Goal: Information Seeking & Learning: Learn about a topic

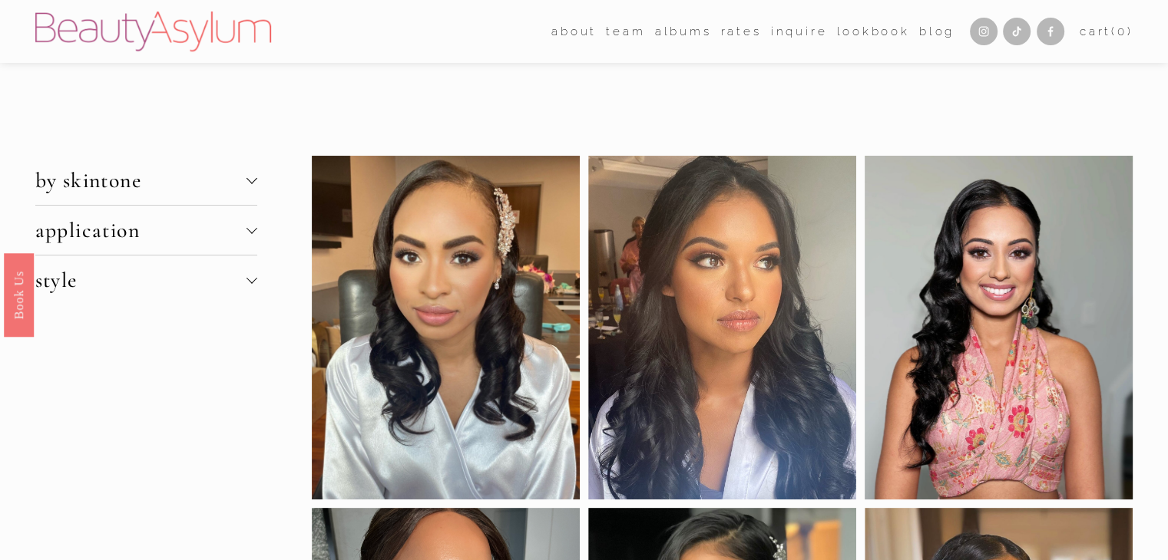
click at [181, 195] on button "by skintone" at bounding box center [146, 180] width 222 height 49
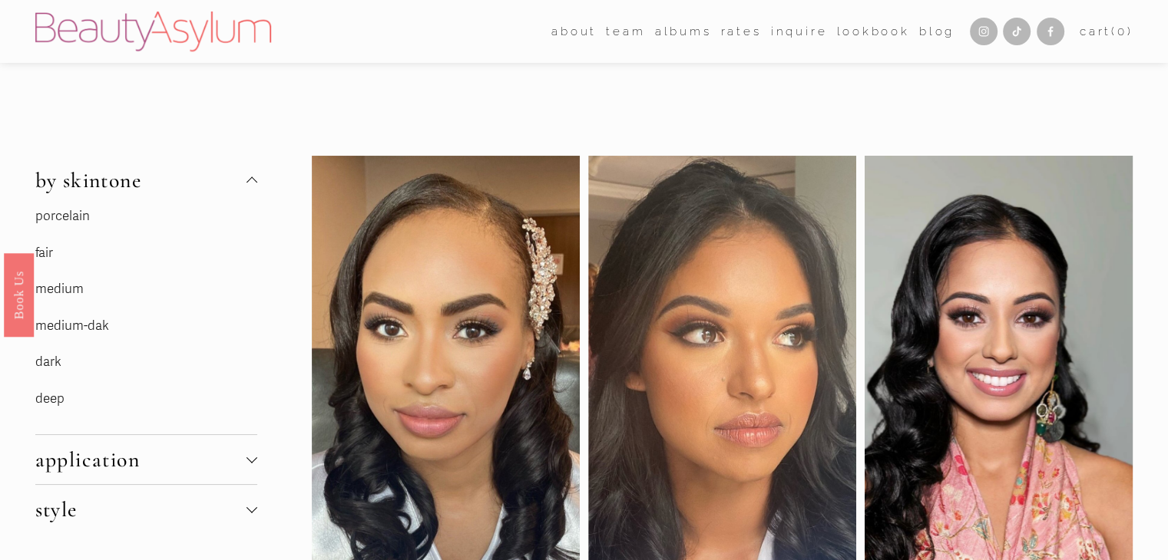
click at [80, 325] on link "medium-dak" at bounding box center [72, 326] width 74 height 16
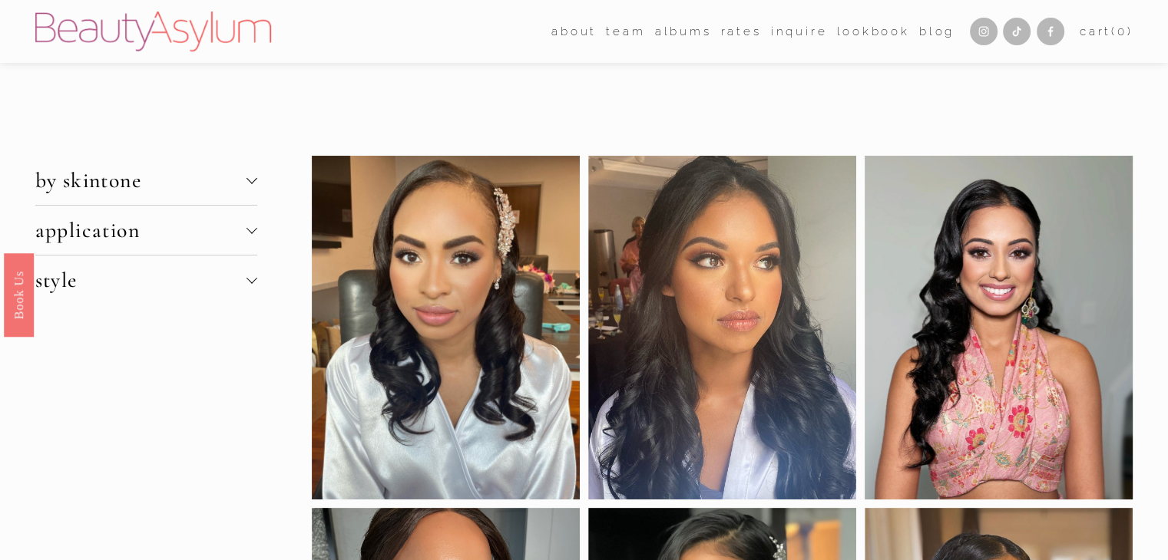
click at [121, 282] on span "style" at bounding box center [140, 280] width 211 height 26
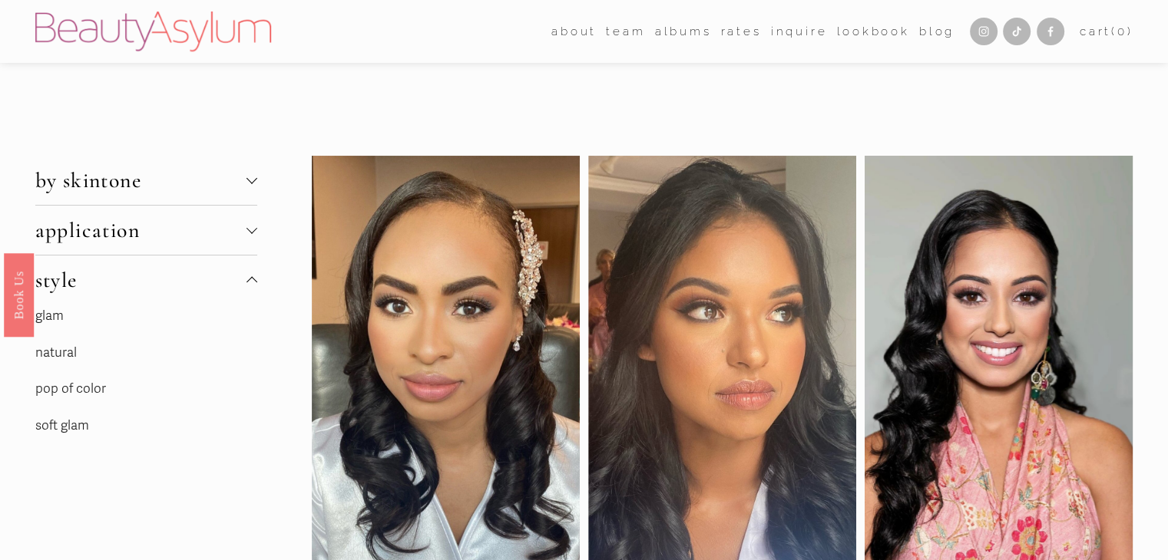
click at [55, 353] on link "natural" at bounding box center [55, 353] width 41 height 16
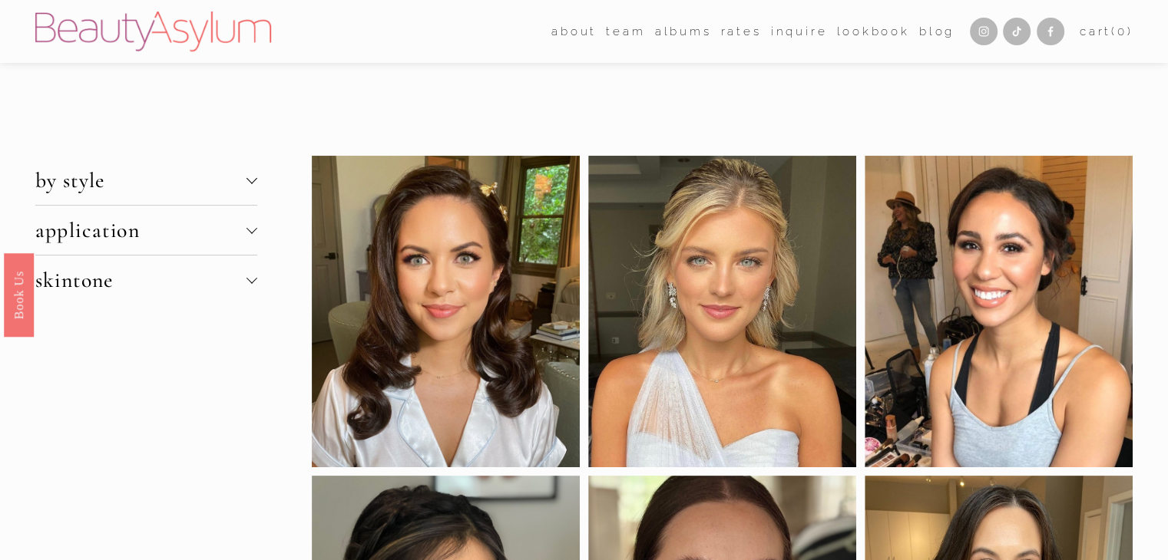
click at [167, 282] on span "skintone" at bounding box center [140, 280] width 211 height 26
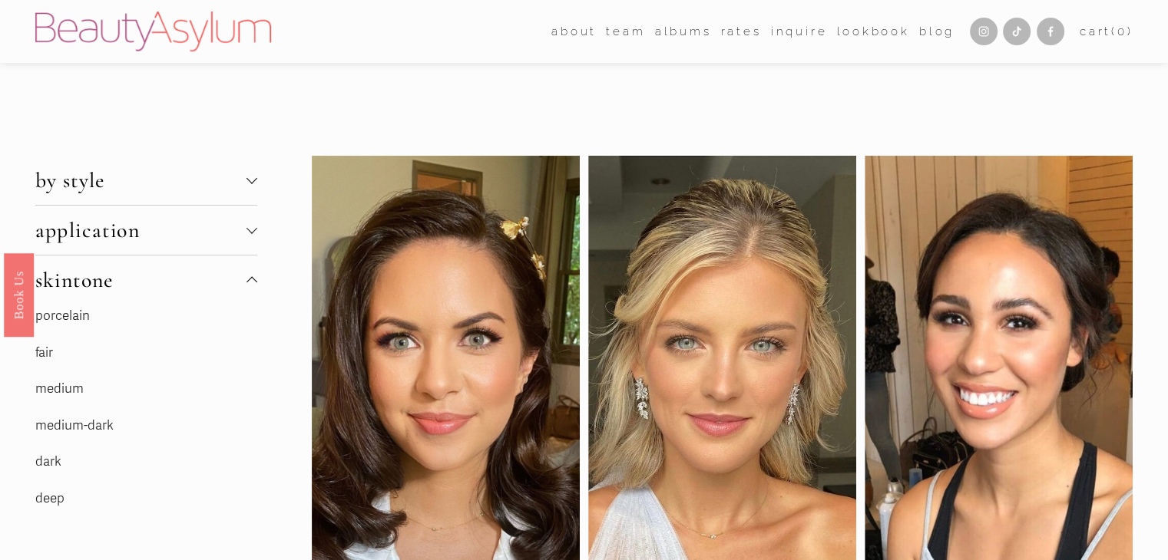
click at [167, 282] on span "skintone" at bounding box center [140, 280] width 211 height 26
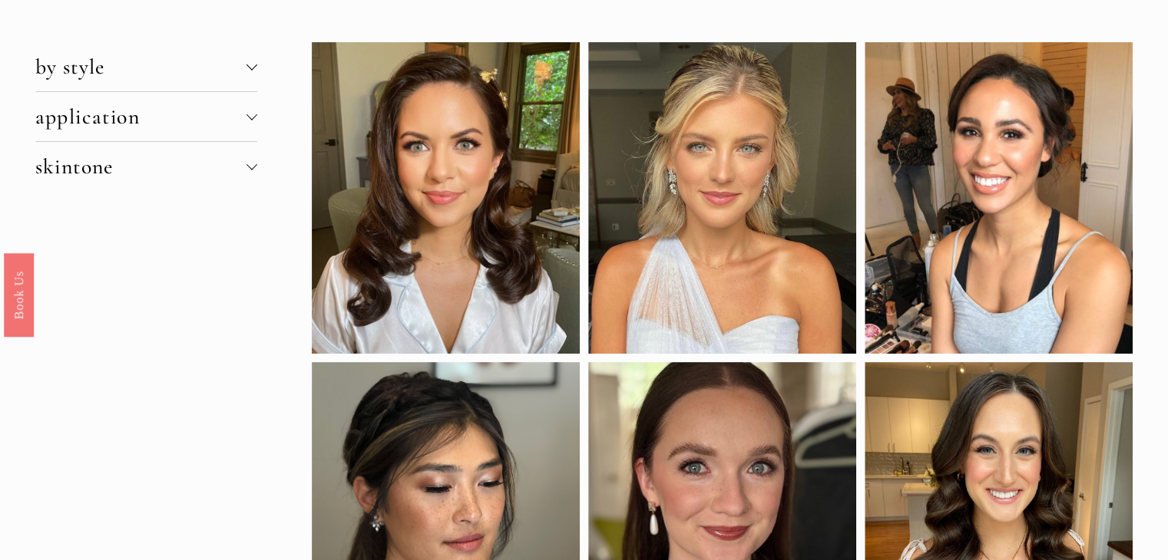
scroll to position [81, 0]
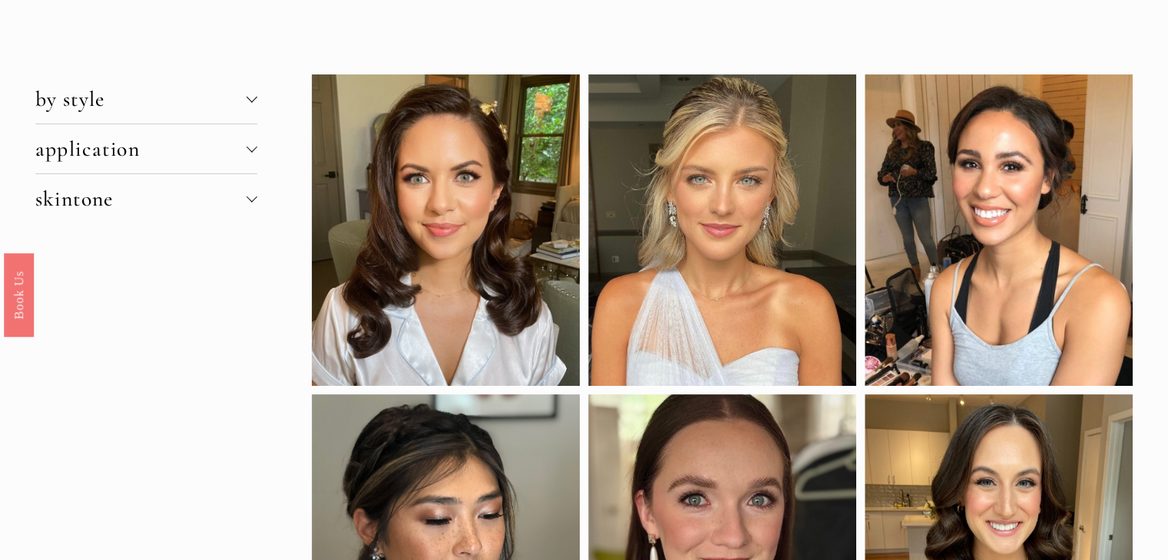
click at [163, 193] on span "skintone" at bounding box center [140, 199] width 211 height 26
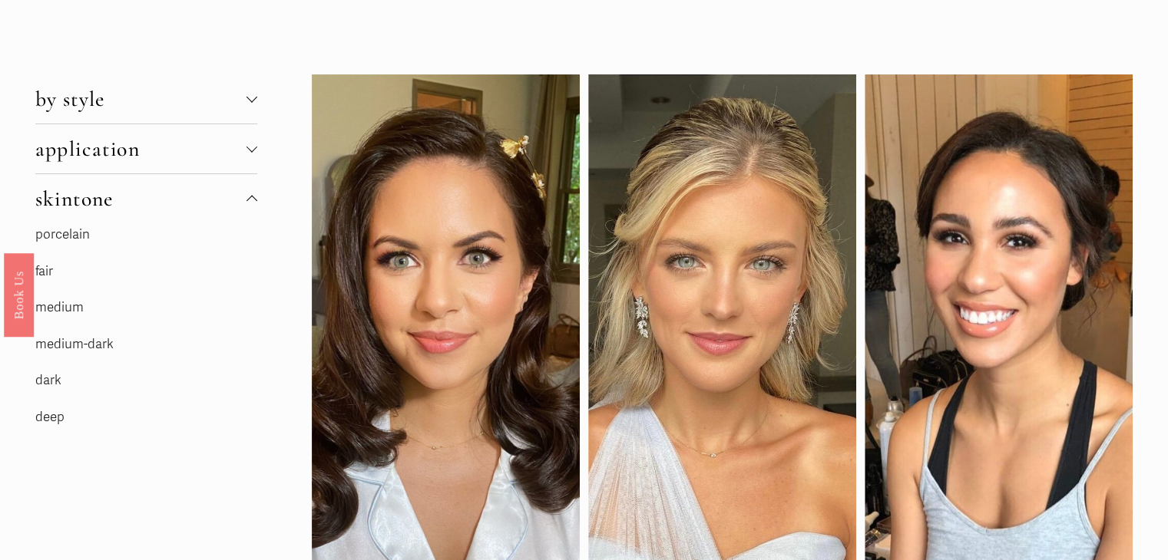
click at [52, 388] on link "dark" at bounding box center [48, 380] width 26 height 16
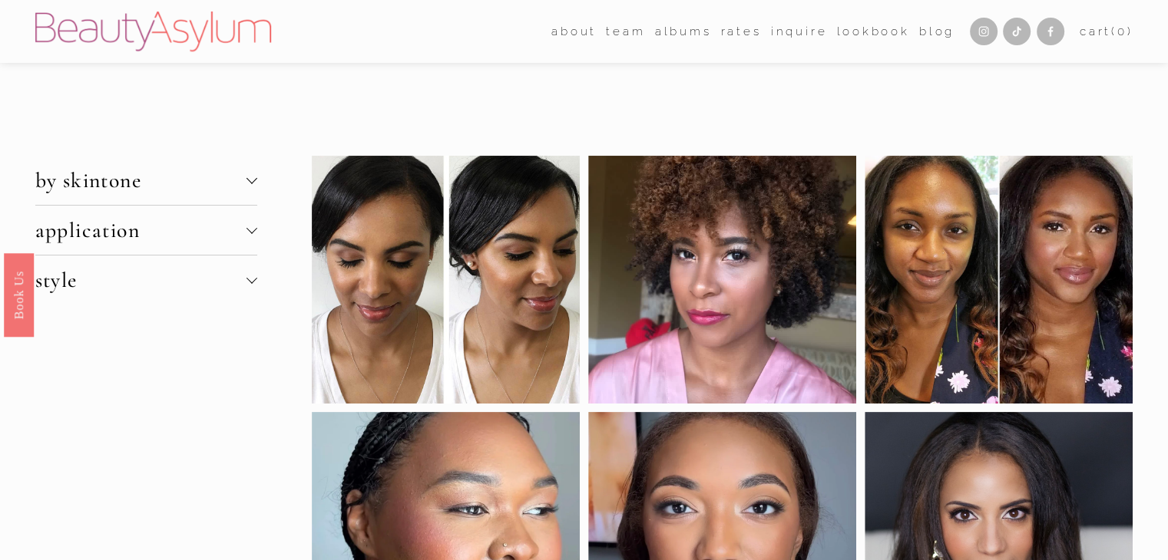
click at [149, 274] on span "style" at bounding box center [140, 280] width 211 height 26
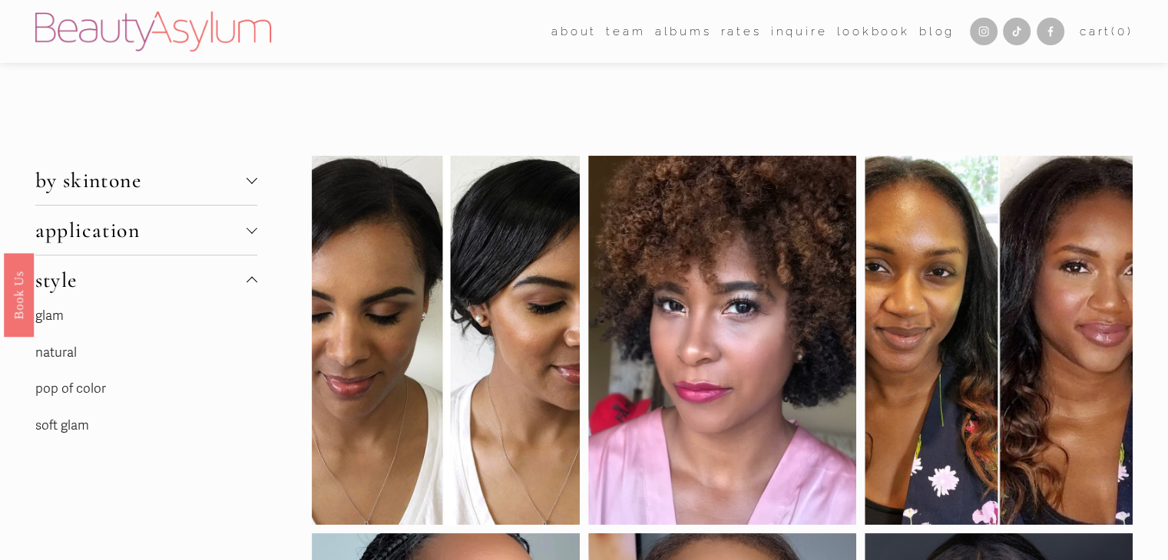
click at [174, 173] on span "by skintone" at bounding box center [140, 180] width 211 height 26
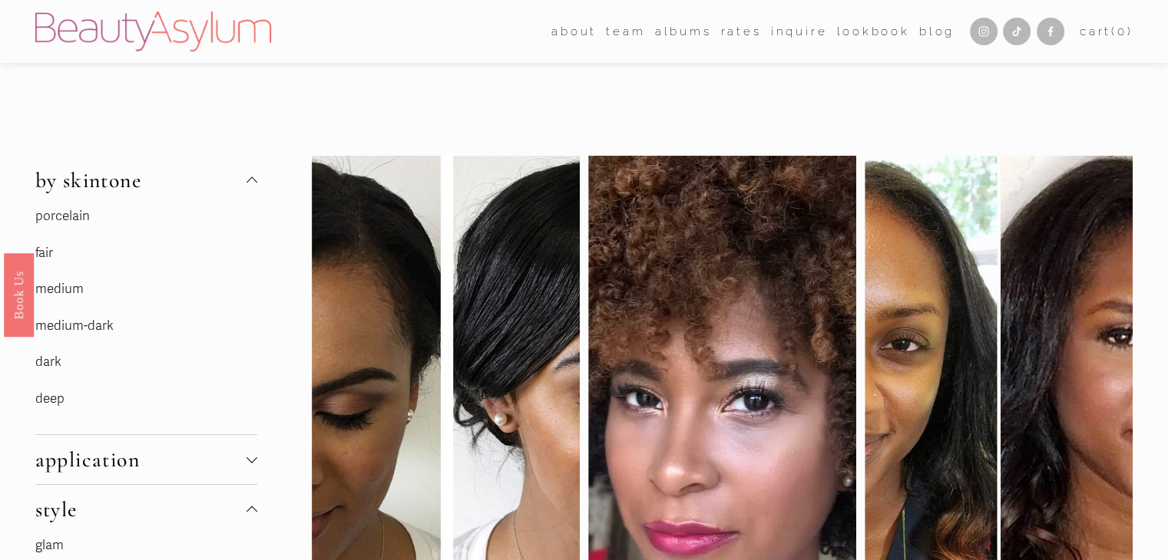
click at [58, 290] on link "medium" at bounding box center [59, 289] width 48 height 16
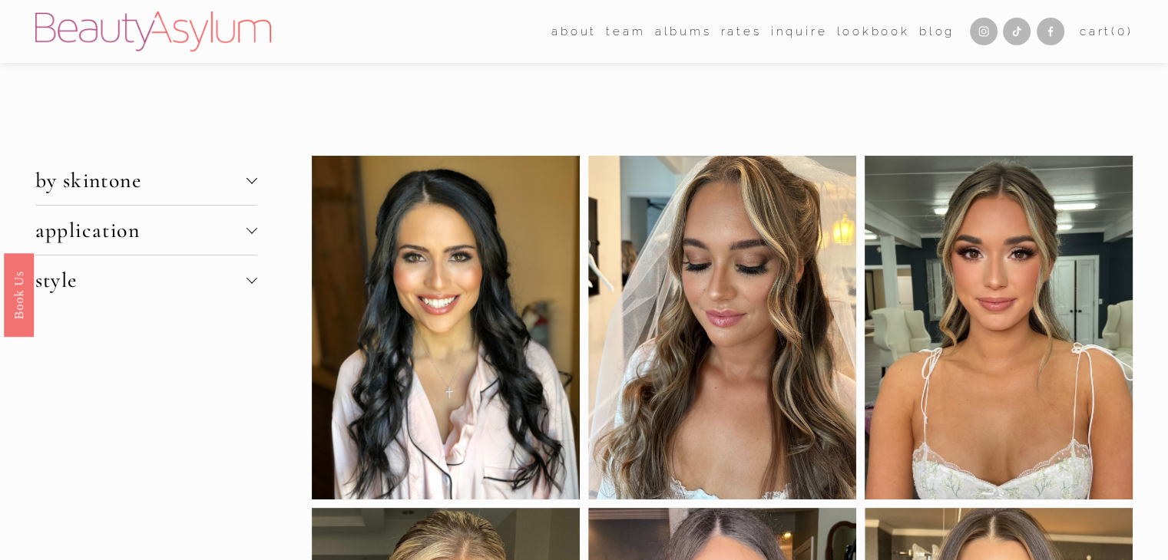
click at [179, 179] on span "by skintone" at bounding box center [140, 180] width 211 height 26
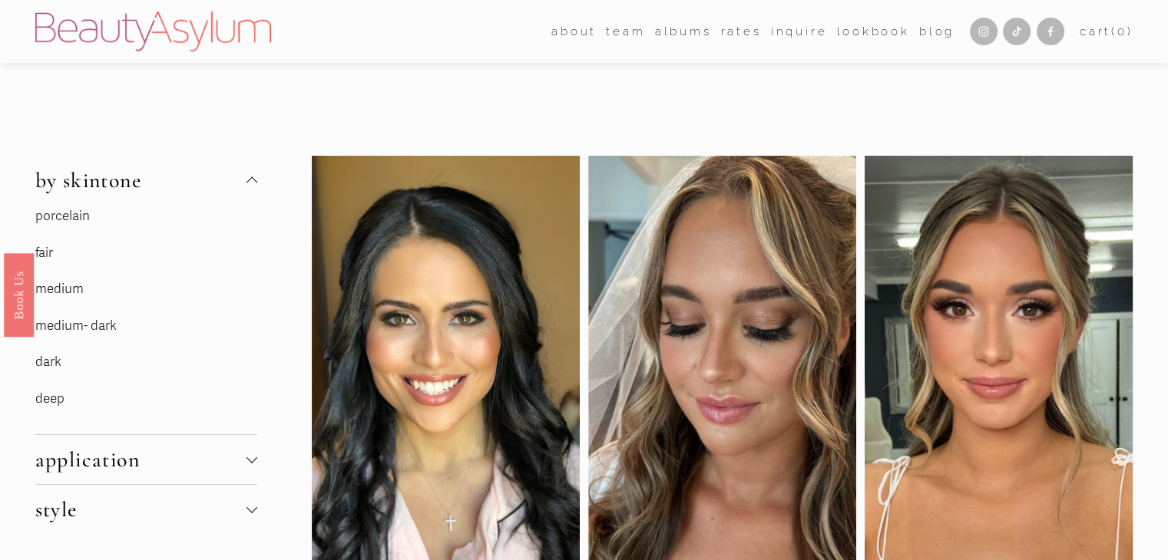
click at [86, 326] on link "medium- dark" at bounding box center [75, 326] width 81 height 16
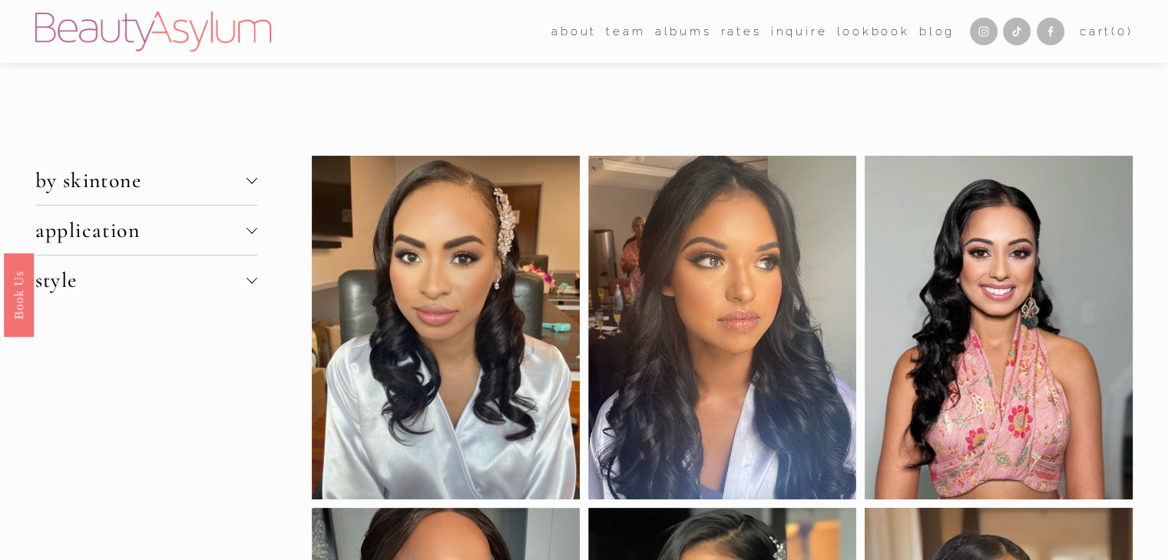
click at [220, 197] on button "by skintone" at bounding box center [146, 180] width 222 height 49
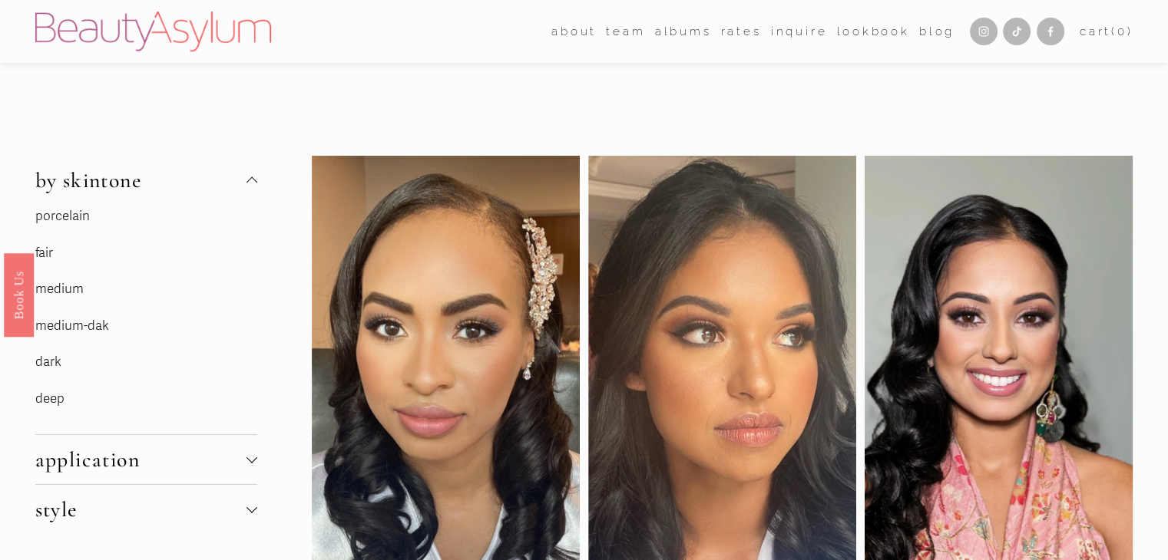
click at [48, 369] on link "dark" at bounding box center [48, 362] width 26 height 16
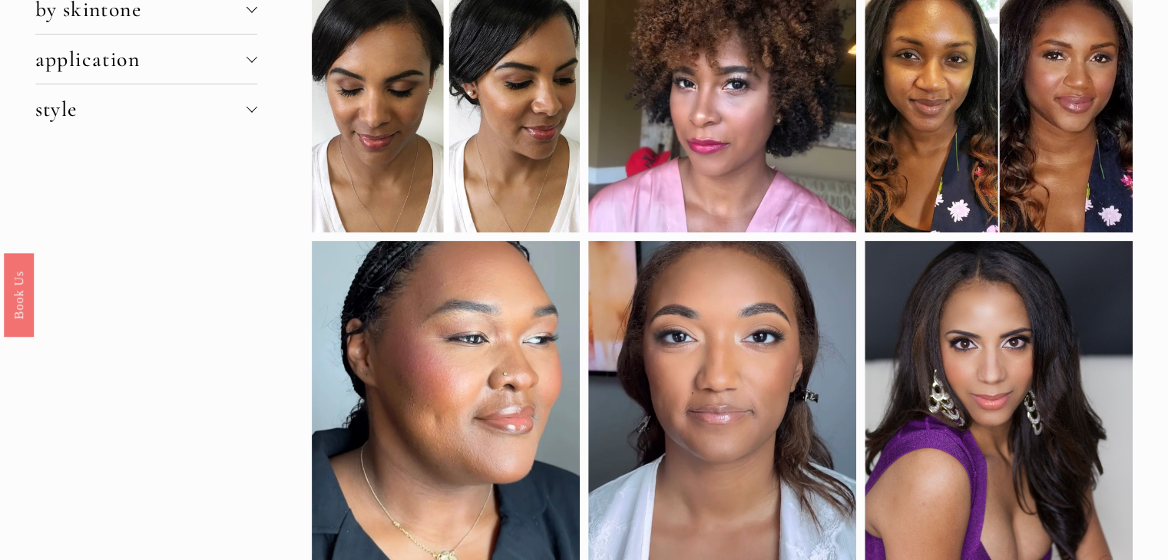
scroll to position [173, 0]
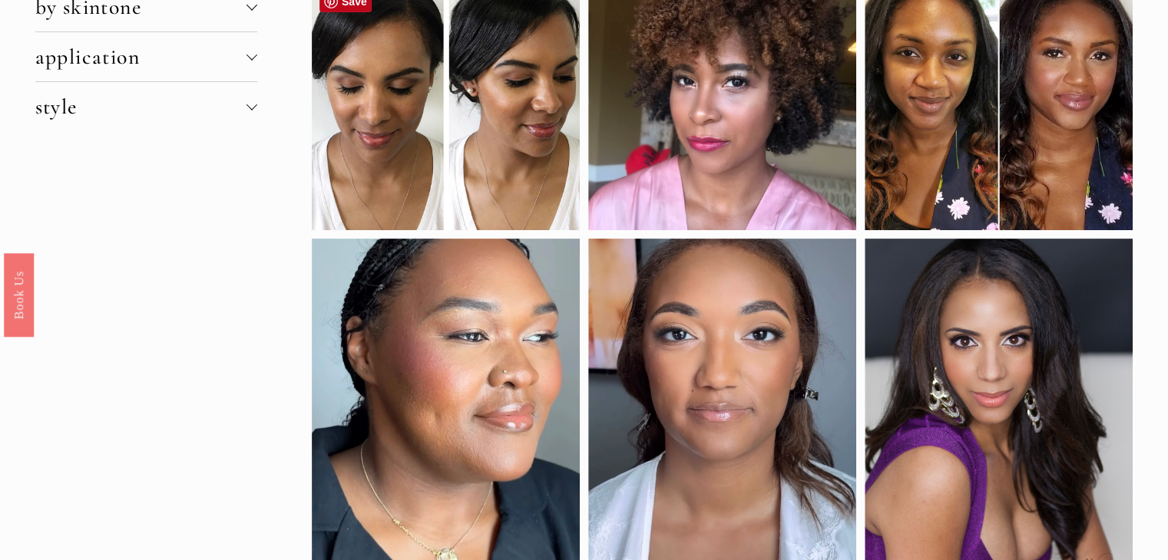
click at [441, 117] on div at bounding box center [446, 106] width 268 height 248
click at [487, 139] on div at bounding box center [446, 106] width 268 height 248
